Goal: Information Seeking & Learning: Learn about a topic

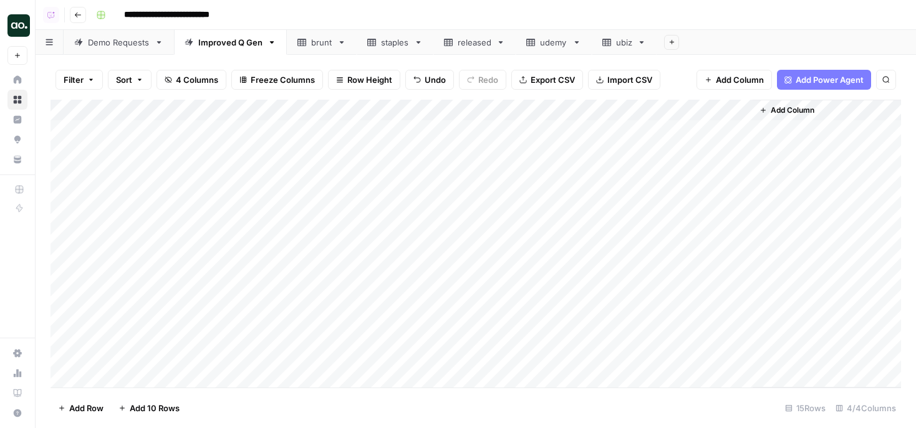
click at [304, 51] on link "brunt" at bounding box center [322, 42] width 70 height 25
click at [550, 80] on span "Export CSV" at bounding box center [552, 80] width 44 height 12
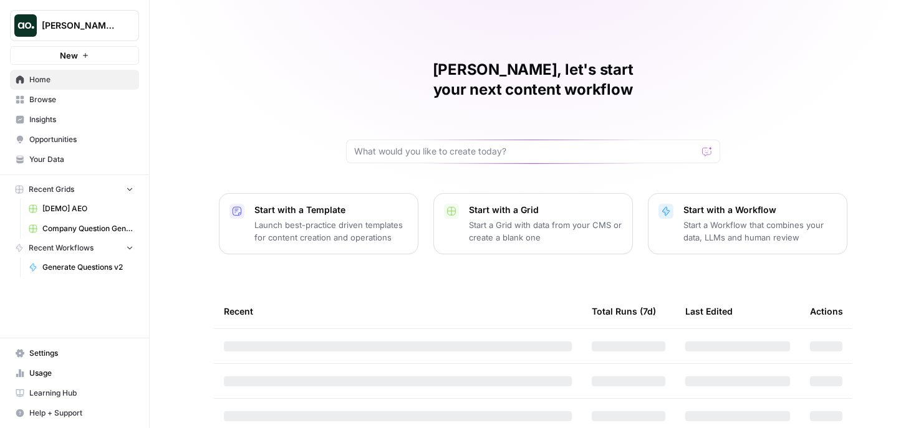
click at [92, 30] on span "Dillon Test" at bounding box center [79, 25] width 75 height 12
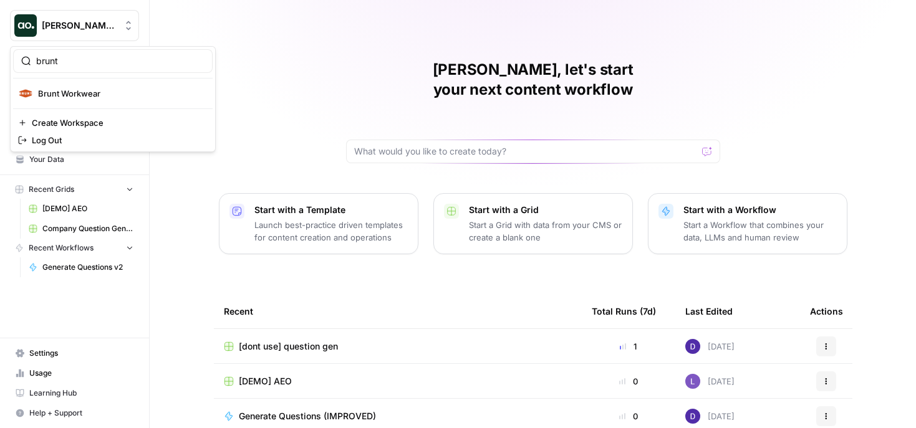
type input "brunt"
click at [78, 97] on span "Brunt Workwear" at bounding box center [120, 93] width 165 height 12
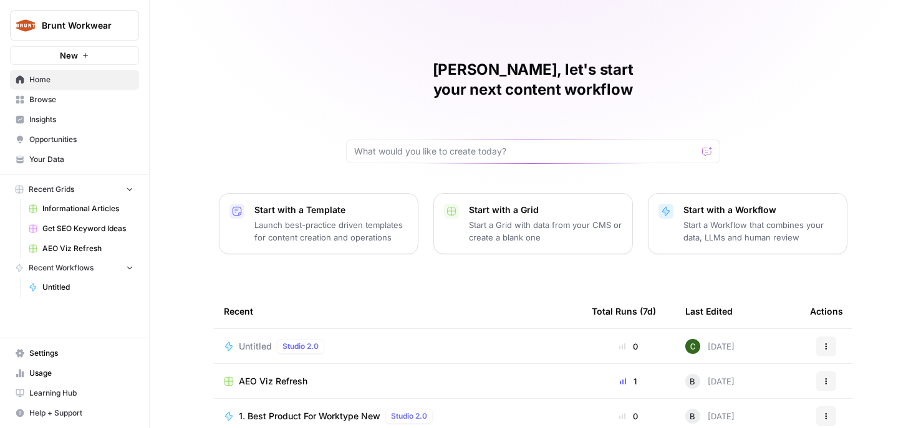
click at [70, 117] on span "Insights" at bounding box center [81, 119] width 104 height 11
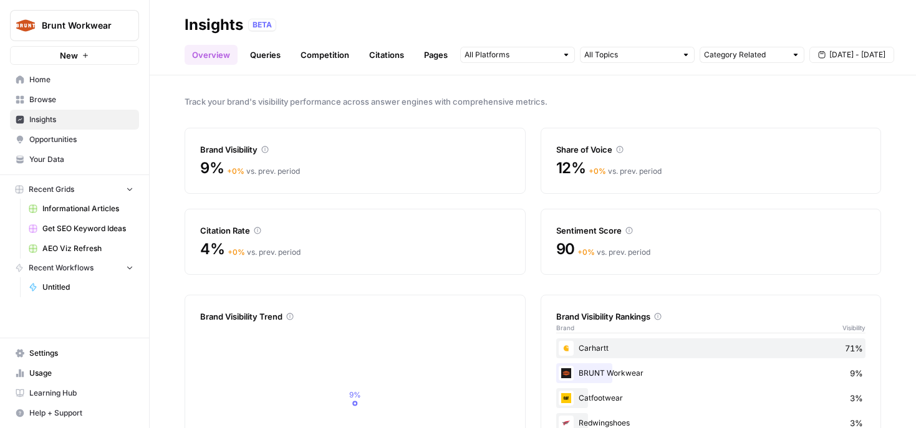
click at [269, 58] on link "Queries" at bounding box center [265, 55] width 46 height 20
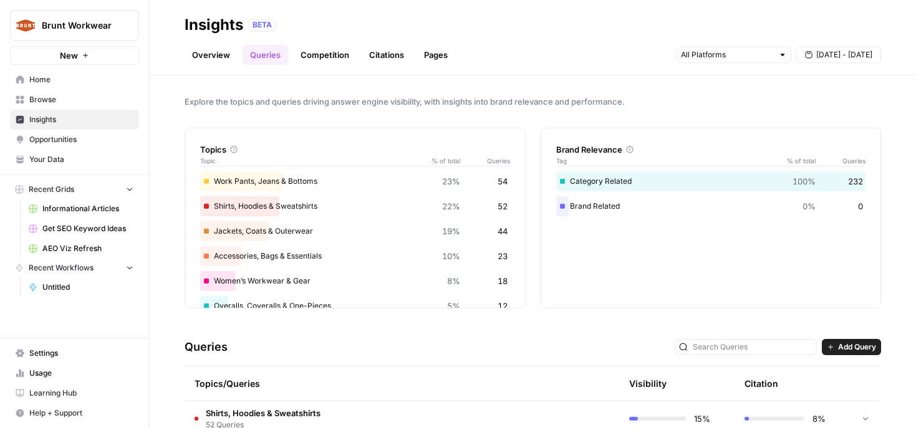
click at [315, 54] on link "Competition" at bounding box center [325, 55] width 64 height 20
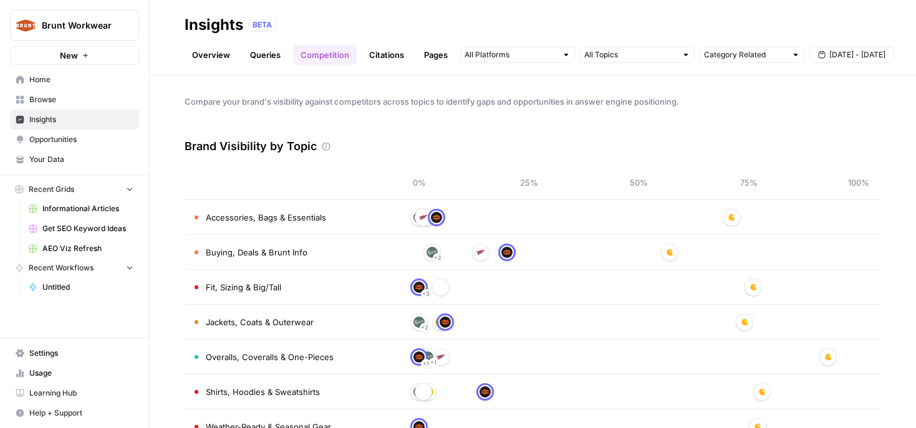
click at [363, 54] on link "Citations" at bounding box center [387, 55] width 50 height 20
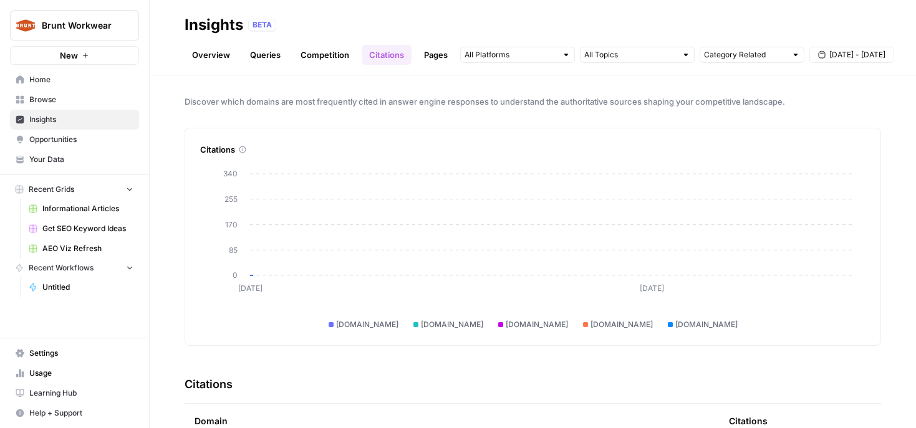
click at [203, 56] on link "Overview" at bounding box center [211, 55] width 53 height 20
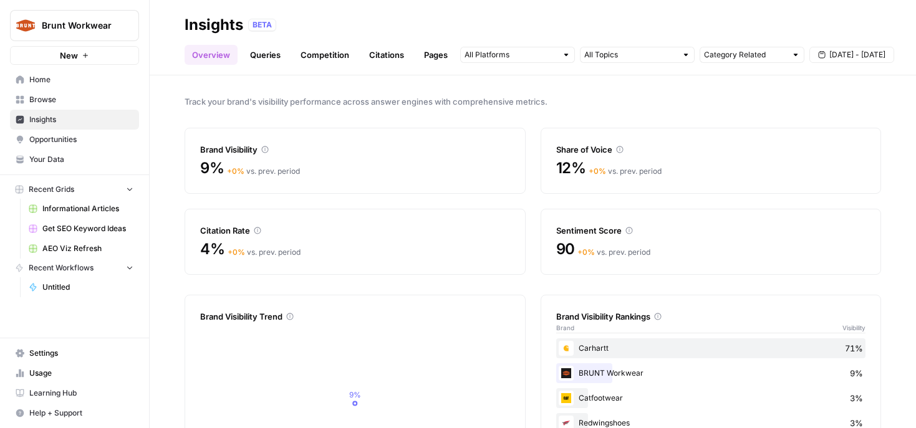
click at [82, 140] on span "Opportunities" at bounding box center [81, 139] width 104 height 11
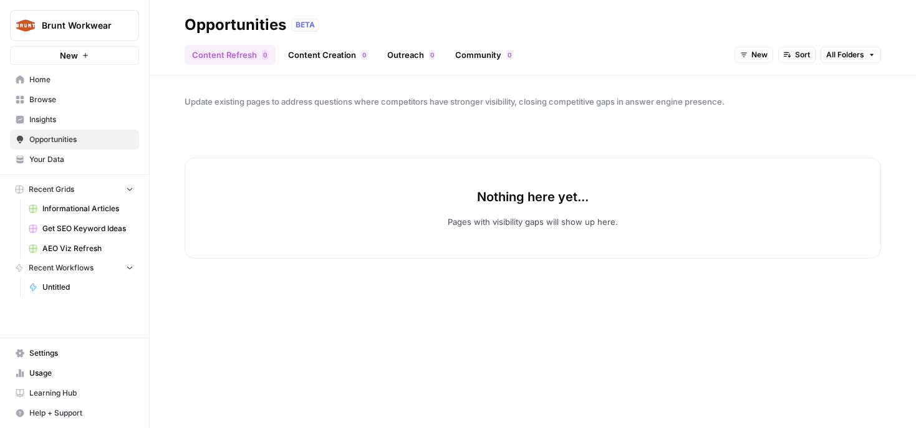
click at [54, 122] on span "Insights" at bounding box center [81, 119] width 104 height 11
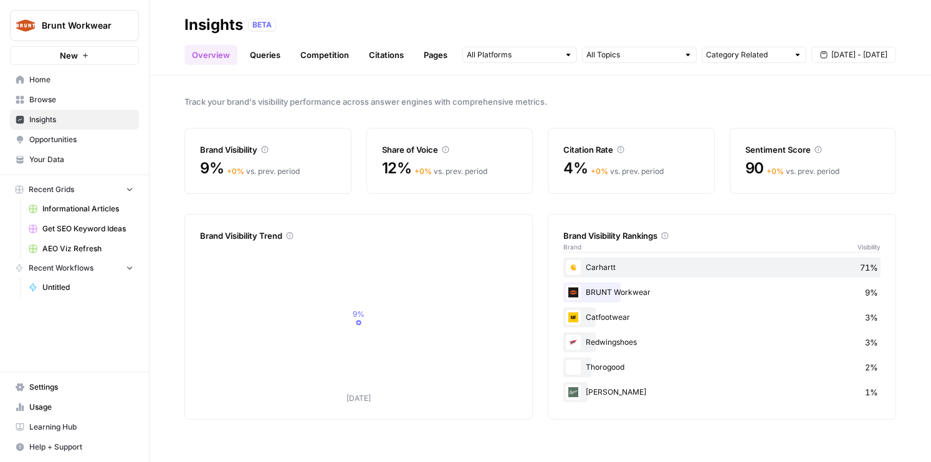
click at [272, 54] on link "Queries" at bounding box center [265, 55] width 46 height 20
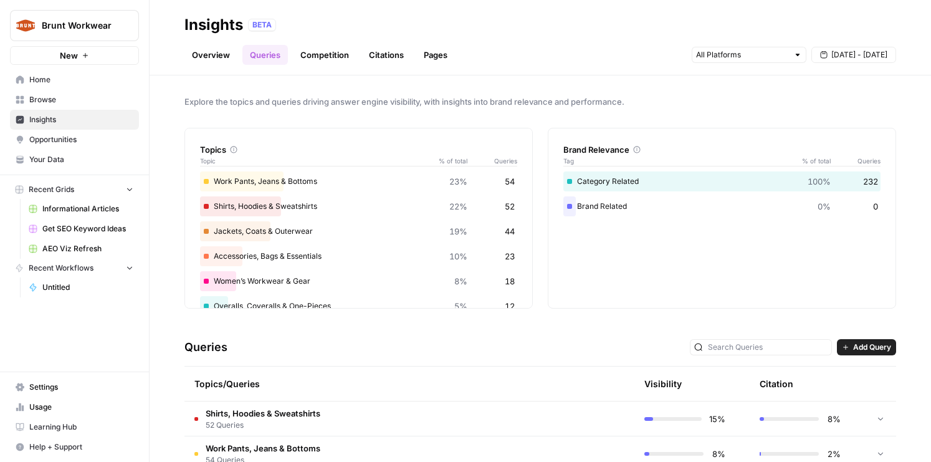
click at [307, 55] on link "Competition" at bounding box center [325, 55] width 64 height 20
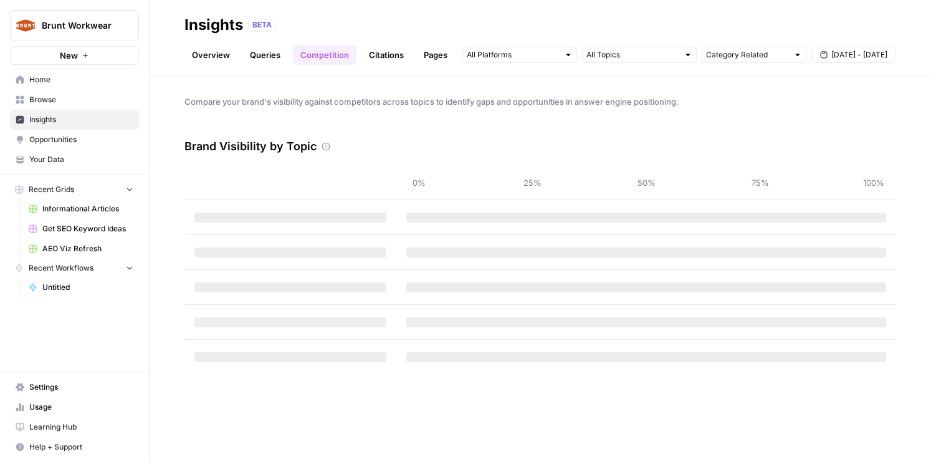
click at [216, 52] on link "Overview" at bounding box center [211, 55] width 53 height 20
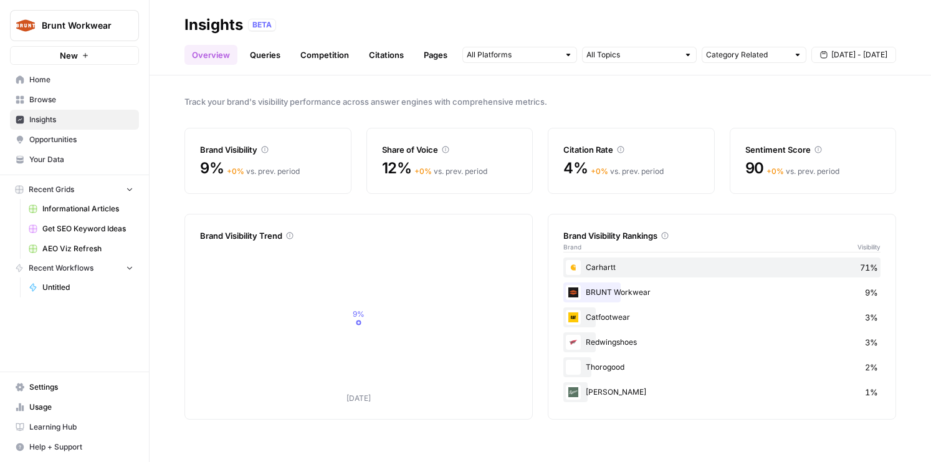
click at [95, 141] on span "Opportunities" at bounding box center [81, 139] width 104 height 11
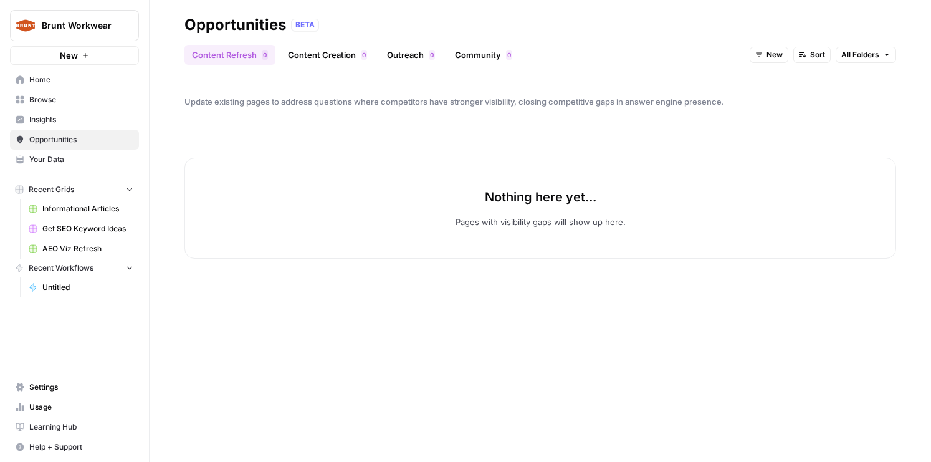
click at [64, 119] on span "Insights" at bounding box center [81, 119] width 104 height 11
